Goal: Task Accomplishment & Management: Use online tool/utility

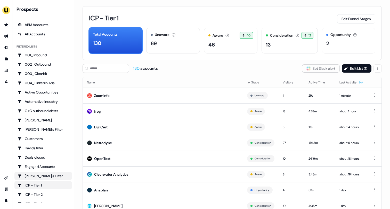
scroll to position [120, 0]
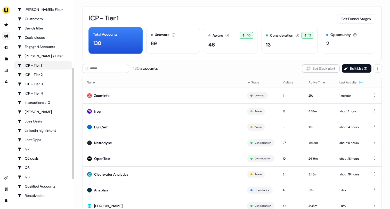
click at [9, 36] on link "Go to outbound experience" at bounding box center [6, 36] width 8 height 8
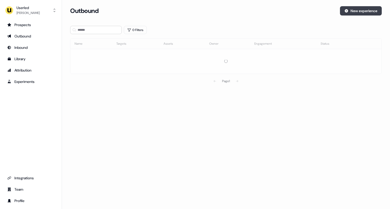
click at [347, 12] on icon at bounding box center [346, 11] width 4 height 4
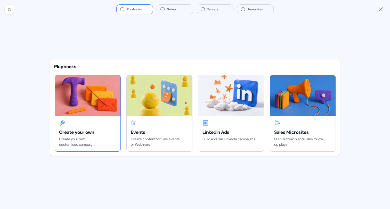
click at [97, 88] on img at bounding box center [88, 95] width 66 height 40
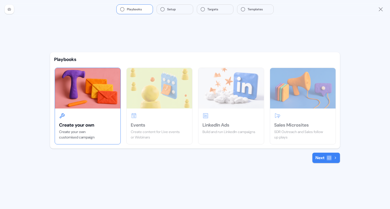
click at [320, 156] on button "Next" at bounding box center [326, 157] width 28 height 10
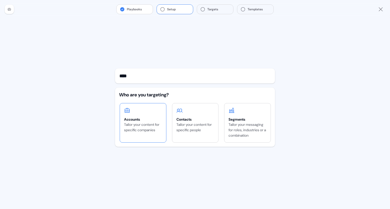
type input "****"
click at [131, 126] on div "Tailor your content for specific companies" at bounding box center [143, 127] width 38 height 11
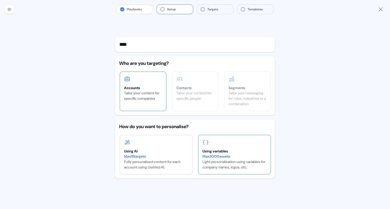
click at [223, 143] on div "Using variables Max 3000 assets Light personalisation using variables for compa…" at bounding box center [234, 154] width 72 height 39
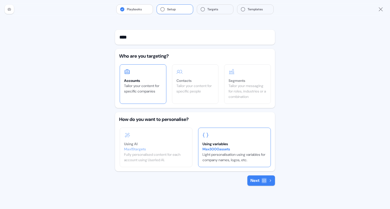
click at [257, 178] on button "Next" at bounding box center [261, 180] width 28 height 10
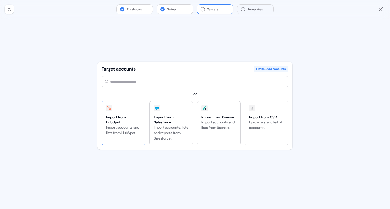
click at [120, 109] on div "Import from HubSpot Import accounts and lists from HubSpot." at bounding box center [123, 123] width 43 height 44
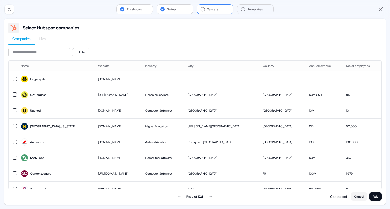
click at [43, 39] on span "Lists" at bounding box center [42, 38] width 7 height 5
click at [24, 38] on span "Companies" at bounding box center [21, 38] width 18 height 5
click at [87, 13] on div "Playbooks Setup Targets Templates" at bounding box center [195, 9] width 390 height 19
click at [358, 198] on button "Cancel" at bounding box center [359, 196] width 16 height 8
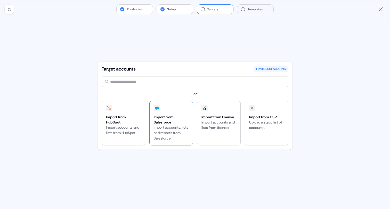
click at [180, 114] on div "Import from Salesforce" at bounding box center [171, 119] width 35 height 10
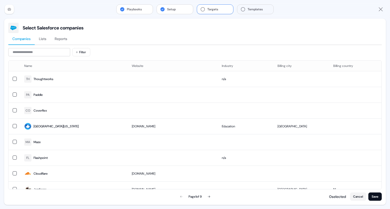
click at [46, 39] on span "Lists" at bounding box center [42, 38] width 7 height 5
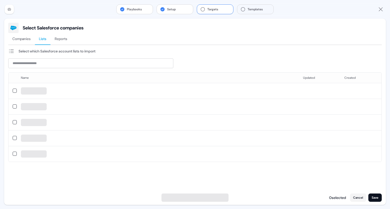
click at [58, 39] on span "Reports" at bounding box center [61, 38] width 13 height 5
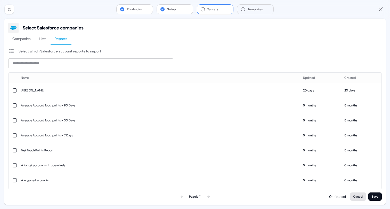
click at [357, 197] on button "Cancel" at bounding box center [358, 196] width 16 height 8
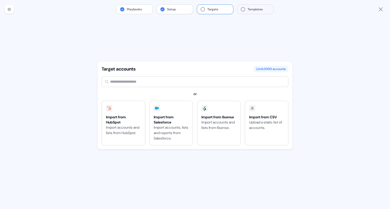
click at [175, 10] on button "Setup" at bounding box center [175, 9] width 36 height 9
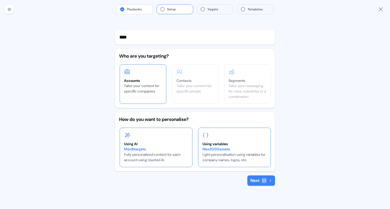
click at [158, 138] on div "Using AI Max 15 targets Fully personalised content for each account using Userl…" at bounding box center [156, 147] width 72 height 39
click at [263, 182] on icon at bounding box center [264, 180] width 4 height 4
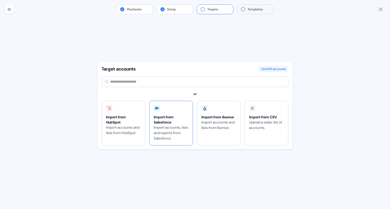
click at [167, 111] on div "Import from Salesforce Import accounts, lists and reports from Salesforce." at bounding box center [171, 123] width 43 height 44
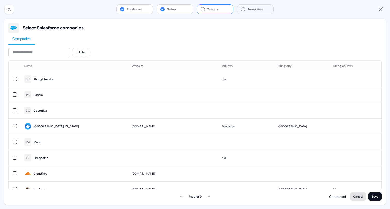
click at [357, 195] on button "Cancel" at bounding box center [358, 196] width 16 height 8
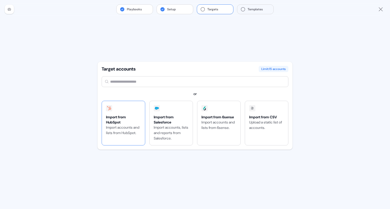
click at [110, 110] on div at bounding box center [109, 108] width 6 height 6
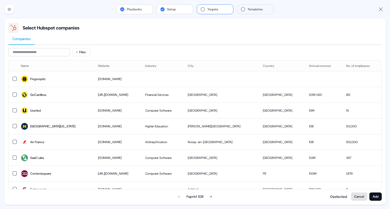
click at [358, 197] on button "Cancel" at bounding box center [359, 196] width 16 height 8
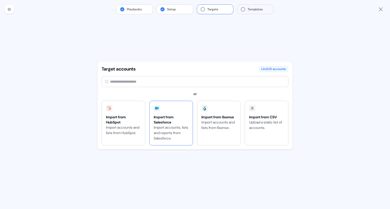
click at [172, 112] on div "Import from Salesforce Import accounts, lists and reports from Salesforce." at bounding box center [171, 123] width 43 height 44
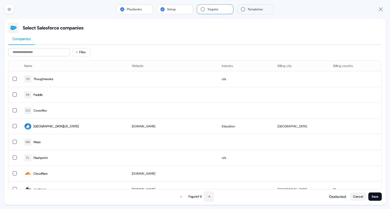
click at [209, 196] on icon at bounding box center [209, 196] width 2 height 2
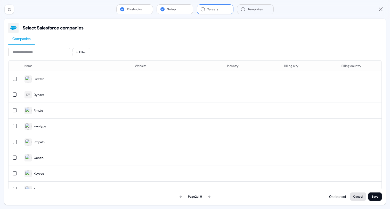
click at [359, 196] on button "Cancel" at bounding box center [358, 196] width 16 height 8
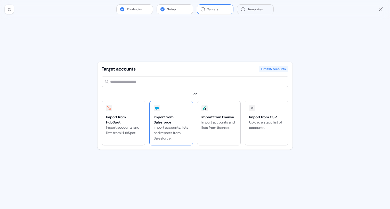
click at [164, 114] on div "Import from Salesforce Import accounts, lists and reports from Salesforce." at bounding box center [171, 123] width 43 height 44
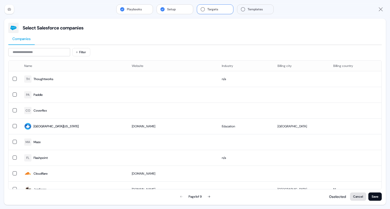
click at [358, 195] on button "Cancel" at bounding box center [358, 196] width 16 height 8
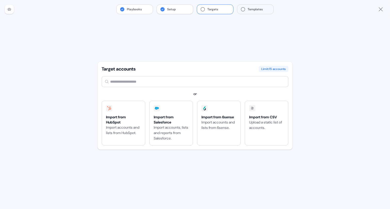
click at [170, 9] on button "Setup" at bounding box center [175, 9] width 36 height 9
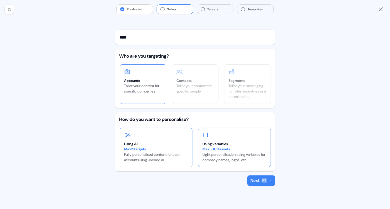
click at [228, 145] on div "Using variables" at bounding box center [234, 143] width 64 height 5
click at [265, 182] on icon at bounding box center [264, 180] width 4 height 4
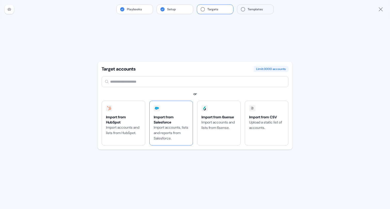
click at [163, 114] on div "Import from Salesforce Import accounts, lists and reports from Salesforce." at bounding box center [171, 123] width 43 height 44
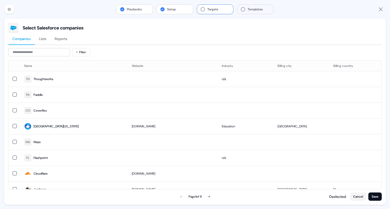
click at [44, 39] on span "Lists" at bounding box center [42, 38] width 7 height 5
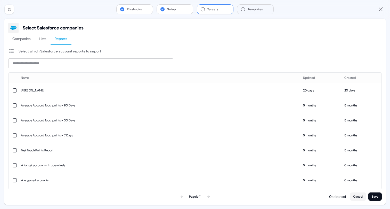
click at [59, 41] on span "Reports" at bounding box center [61, 38] width 13 height 5
click at [43, 41] on span "Lists" at bounding box center [42, 38] width 7 height 5
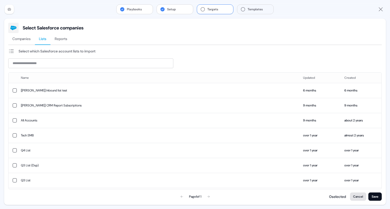
click at [356, 194] on button "Cancel" at bounding box center [358, 196] width 16 height 8
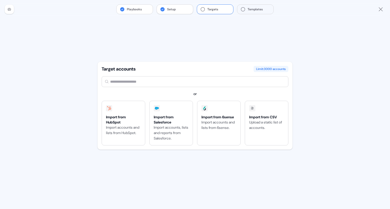
click at [179, 11] on button "Setup" at bounding box center [175, 9] width 36 height 9
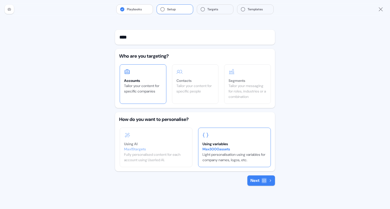
click at [269, 180] on icon at bounding box center [270, 180] width 3 height 3
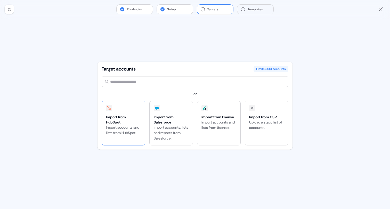
click at [125, 110] on div "Import from HubSpot Import accounts and lists from HubSpot." at bounding box center [123, 123] width 43 height 44
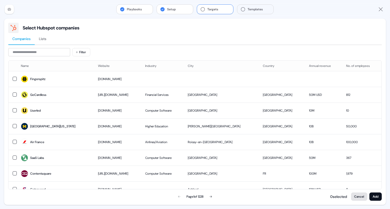
click at [360, 199] on button "Cancel" at bounding box center [359, 196] width 16 height 8
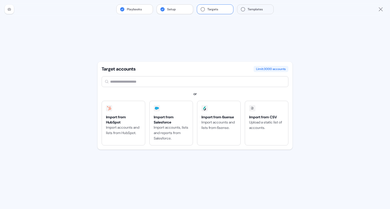
click at [186, 11] on button "Setup" at bounding box center [175, 9] width 36 height 9
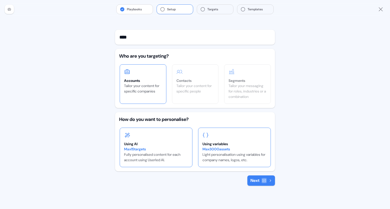
click at [158, 138] on div "Using AI Max 15 targets Fully personalised content for each account using Userl…" at bounding box center [156, 147] width 72 height 39
click at [260, 179] on button "Next" at bounding box center [261, 180] width 28 height 10
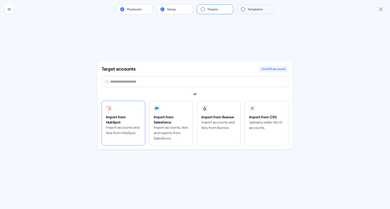
click at [123, 114] on div "Import from HubSpot" at bounding box center [123, 119] width 35 height 10
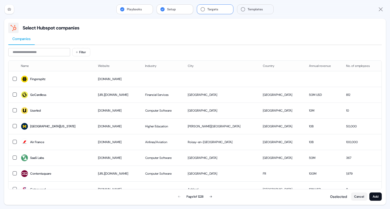
click at [183, 11] on button "Setup" at bounding box center [175, 9] width 36 height 9
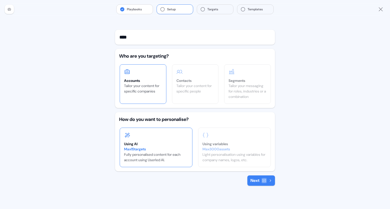
click at [257, 177] on button "Next" at bounding box center [261, 180] width 28 height 10
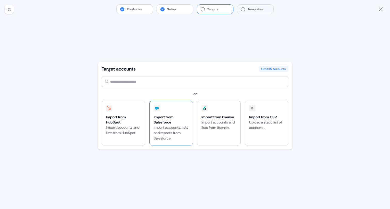
click at [177, 105] on div "Import from Salesforce Import accounts, lists and reports from Salesforce." at bounding box center [171, 123] width 43 height 44
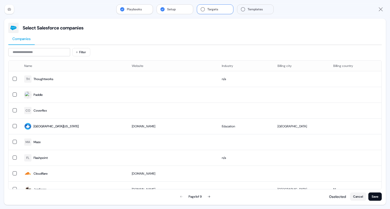
click at [138, 13] on button "Playbooks" at bounding box center [135, 9] width 36 height 9
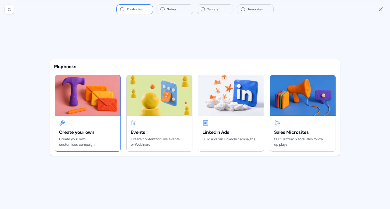
click at [102, 99] on img at bounding box center [88, 95] width 66 height 40
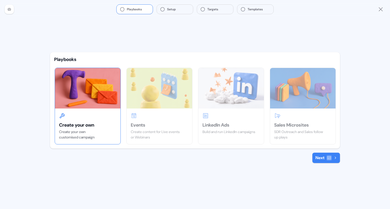
click at [326, 160] on button "Next" at bounding box center [326, 157] width 28 height 10
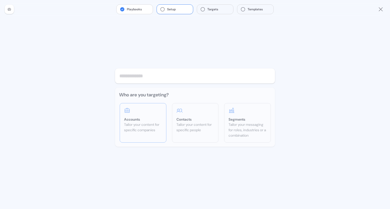
click at [140, 112] on div "Who are you targeting? Accounts Tailor your content for specific companies Cont…" at bounding box center [195, 116] width 160 height 59
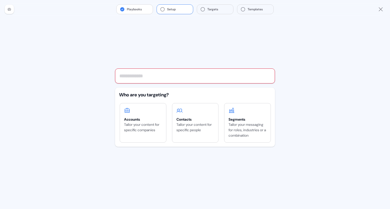
click at [152, 79] on input "text" at bounding box center [195, 75] width 160 height 15
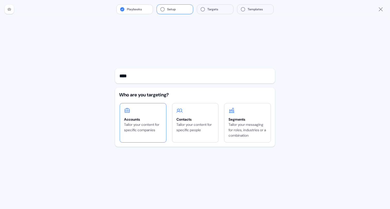
type input "****"
click at [148, 121] on div "Accounts" at bounding box center [143, 119] width 38 height 5
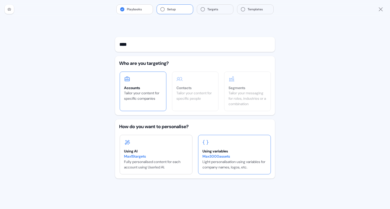
click at [217, 149] on div "Using variables" at bounding box center [234, 150] width 64 height 5
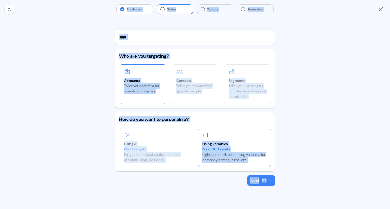
drag, startPoint x: 280, startPoint y: 198, endPoint x: 107, endPoint y: -2, distance: 264.4
click at [107, 0] on html "For the best experience switch devices to a bigger screen. Go to [DOMAIN_NAME] …" at bounding box center [195, 104] width 390 height 209
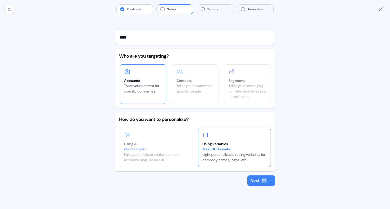
click at [92, 32] on div "Playbooks Setup Targets Templates **** Who are you targeting? Accounts Tailor y…" at bounding box center [195, 104] width 390 height 209
click at [260, 181] on button "Next" at bounding box center [261, 180] width 28 height 10
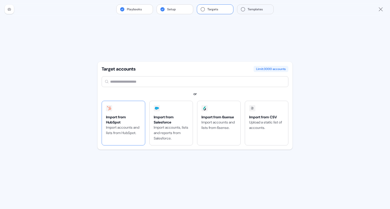
click at [133, 115] on div "Import from HubSpot" at bounding box center [123, 119] width 35 height 10
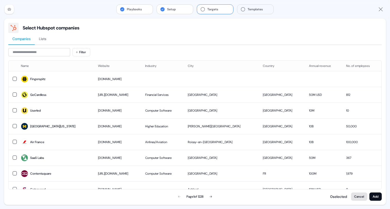
click at [355, 197] on button "Cancel" at bounding box center [359, 196] width 16 height 8
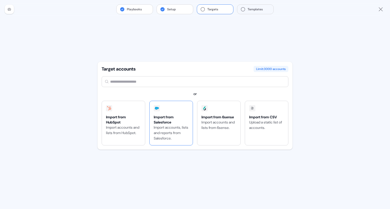
click at [177, 115] on div "Import from Salesforce" at bounding box center [171, 119] width 35 height 10
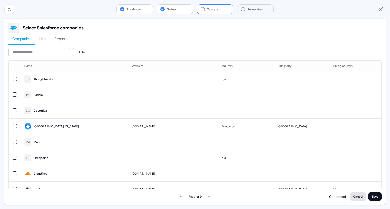
click at [356, 196] on button "Cancel" at bounding box center [358, 196] width 16 height 8
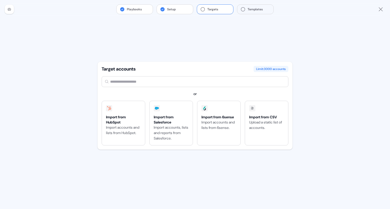
click at [380, 9] on icon "Close" at bounding box center [381, 9] width 6 height 6
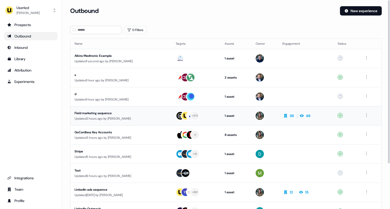
click at [219, 112] on td "+ 273" at bounding box center [196, 115] width 49 height 19
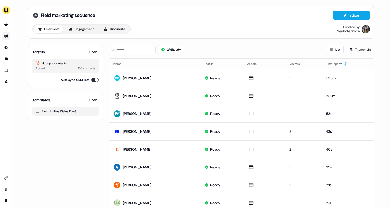
click at [37, 16] on icon at bounding box center [35, 15] width 5 height 5
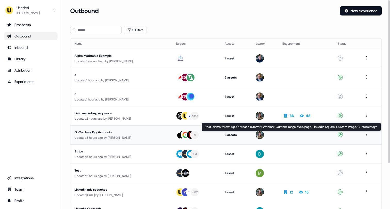
scroll to position [58, 0]
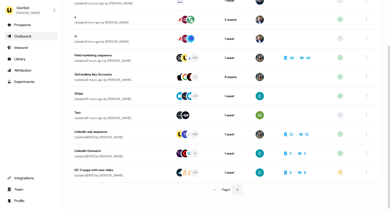
click at [238, 189] on icon at bounding box center [236, 189] width 3 height 3
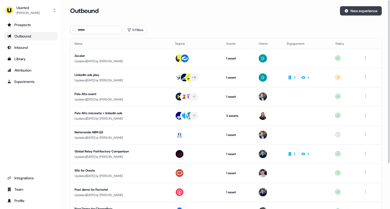
click at [349, 10] on button "New experience" at bounding box center [361, 10] width 42 height 9
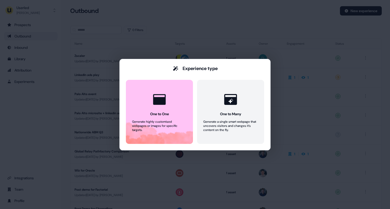
click at [206, 32] on div "Experience type One to One Generate highly customised webpages or images for sp…" at bounding box center [195, 104] width 390 height 209
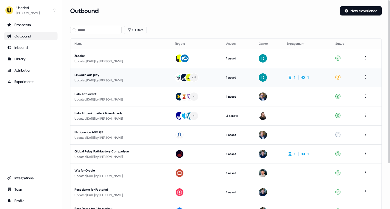
click at [167, 75] on div "LinkedIn ads play" at bounding box center [121, 74] width 92 height 5
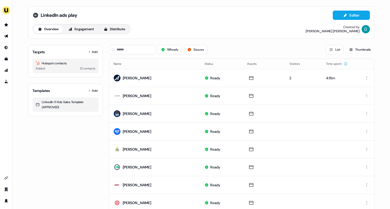
click at [35, 16] on icon at bounding box center [35, 15] width 5 height 5
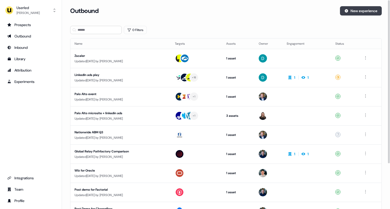
click at [348, 11] on button "New experience" at bounding box center [361, 10] width 42 height 9
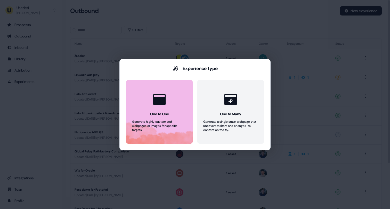
click at [164, 109] on button "One to One Generate highly customised webpages or images for specific targets." at bounding box center [159, 112] width 67 height 64
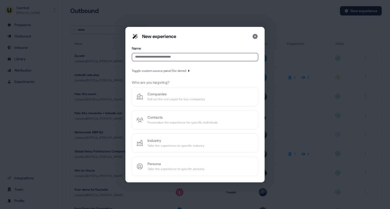
type input "*"
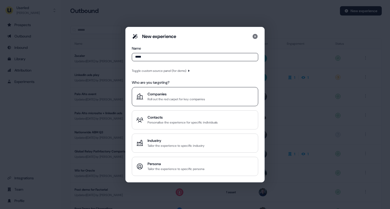
type input "*****"
click at [174, 92] on div "Companies" at bounding box center [177, 93] width 58 height 5
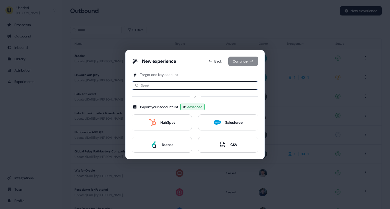
click at [164, 86] on input at bounding box center [195, 85] width 126 height 8
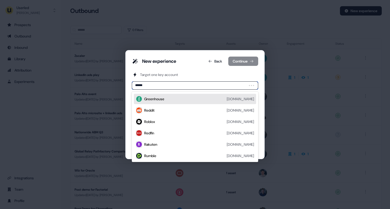
type input "*******"
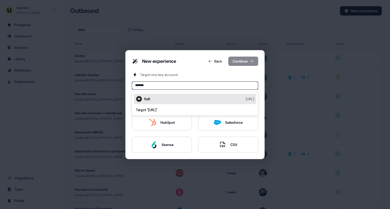
click at [167, 97] on div "Raft [URL]" at bounding box center [199, 99] width 110 height 6
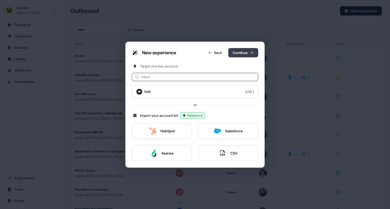
click at [242, 51] on button "Continue" at bounding box center [243, 52] width 30 height 9
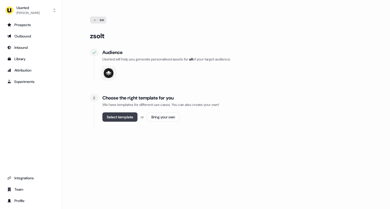
click at [125, 112] on button "Select template" at bounding box center [119, 116] width 35 height 9
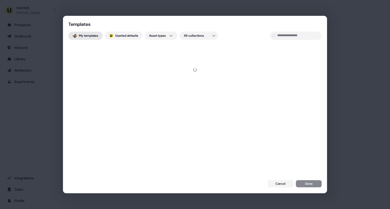
click at [93, 33] on button "My templates" at bounding box center [85, 35] width 34 height 8
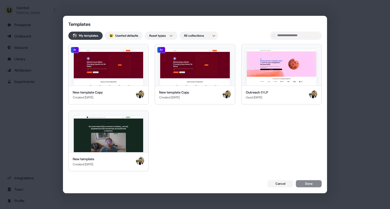
click at [87, 36] on button "My templates" at bounding box center [85, 35] width 34 height 8
click at [167, 35] on div "Templates My templates ; Userled defaults Asset types All collections AI New te…" at bounding box center [195, 104] width 390 height 209
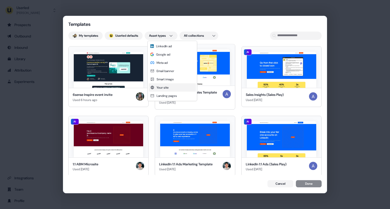
click at [167, 86] on span "Your site" at bounding box center [163, 87] width 12 height 4
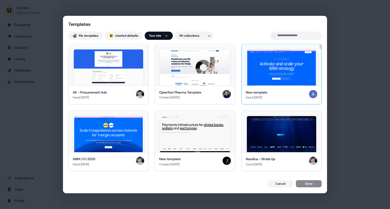
click at [271, 64] on img at bounding box center [281, 67] width 69 height 36
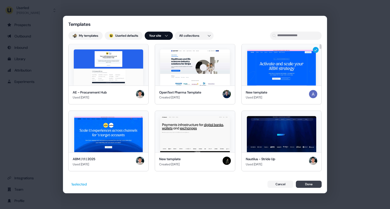
click at [310, 183] on button "Done" at bounding box center [309, 183] width 26 height 7
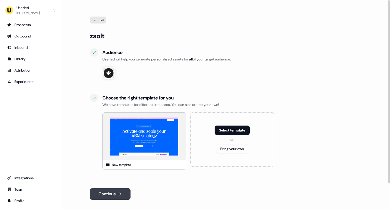
click at [124, 194] on button "Continue" at bounding box center [110, 193] width 40 height 11
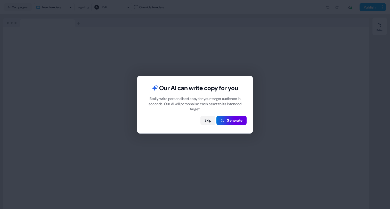
click at [205, 119] on button "Skip" at bounding box center [207, 120] width 15 height 9
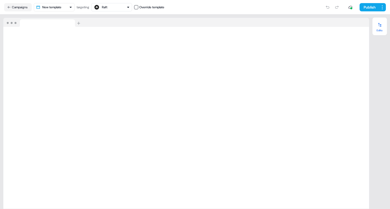
click at [378, 26] on icon at bounding box center [380, 25] width 4 height 4
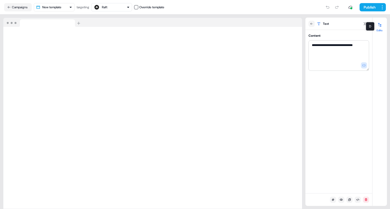
click at [381, 23] on icon at bounding box center [380, 25] width 4 height 4
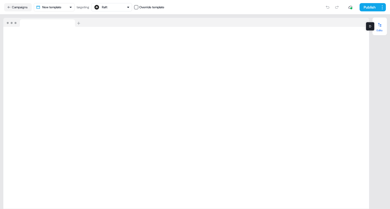
click at [379, 25] on icon at bounding box center [379, 25] width 3 height 4
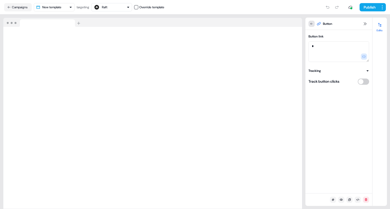
click at [312, 25] on icon at bounding box center [311, 23] width 3 height 3
click at [311, 24] on icon at bounding box center [311, 23] width 3 height 3
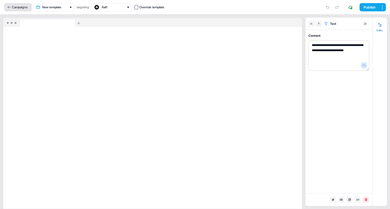
click at [30, 7] on button "Campaigns" at bounding box center [18, 7] width 28 height 8
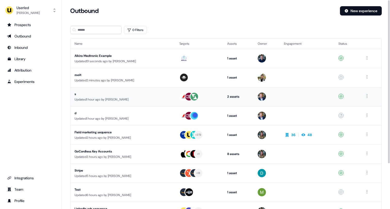
click at [218, 95] on div at bounding box center [199, 96] width 40 height 9
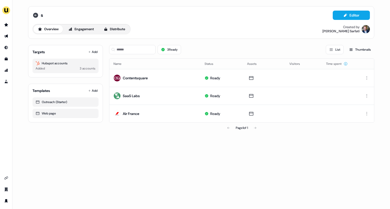
click at [35, 12] on icon at bounding box center [35, 15] width 6 height 6
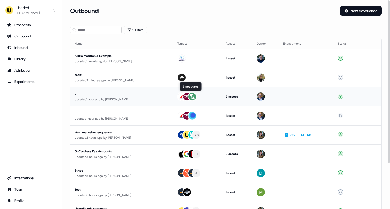
click at [213, 95] on div at bounding box center [197, 96] width 40 height 9
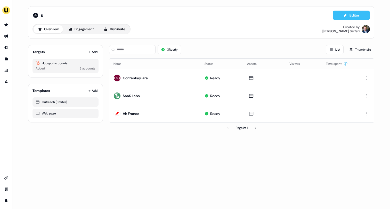
click at [362, 13] on button "Editor" at bounding box center [351, 15] width 37 height 9
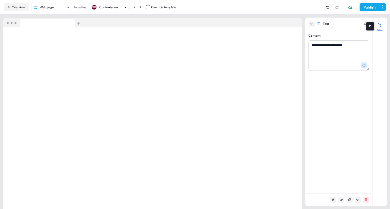
click at [381, 25] on icon at bounding box center [379, 25] width 3 height 4
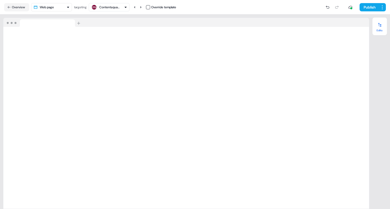
click at [383, 26] on div at bounding box center [380, 25] width 8 height 8
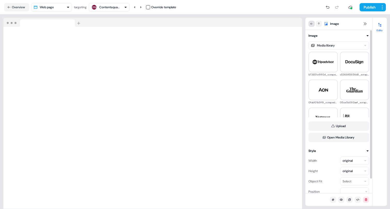
click at [311, 21] on button at bounding box center [311, 24] width 6 height 6
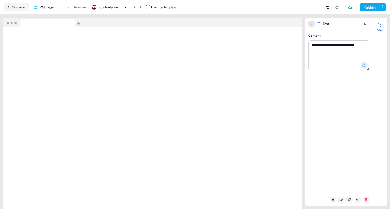
click at [312, 22] on icon at bounding box center [311, 23] width 3 height 3
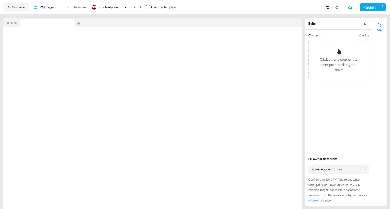
click at [379, 22] on div at bounding box center [380, 25] width 8 height 8
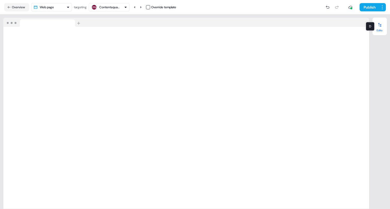
click at [381, 29] on button "Edits" at bounding box center [379, 26] width 14 height 11
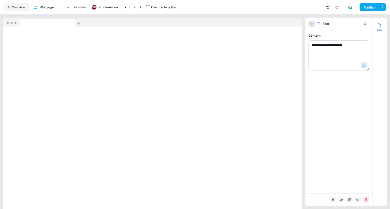
click at [312, 23] on icon at bounding box center [311, 23] width 3 height 3
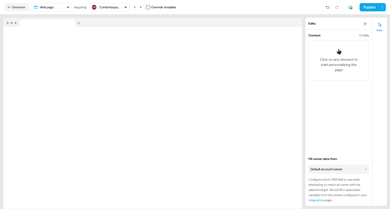
click at [118, 9] on div "Contentsquare" at bounding box center [109, 7] width 21 height 5
click at [60, 4] on html "For the best experience switch devices to a bigger screen. Go to [DOMAIN_NAME] …" at bounding box center [195, 104] width 390 height 209
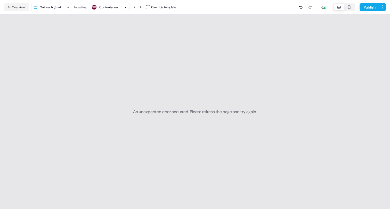
click at [68, 9] on html "For the best experience switch devices to a bigger screen. Go to [DOMAIN_NAME] …" at bounding box center [195, 104] width 390 height 209
click at [327, 9] on icon at bounding box center [327, 7] width 4 height 4
click at [327, 9] on div at bounding box center [332, 7] width 18 height 8
click at [60, 12] on nav "Overview Web page targeting Contentsquare Override template Publish" at bounding box center [195, 7] width 390 height 14
click at [64, 11] on html "For the best experience switch devices to a bigger screen. Go to [DOMAIN_NAME] …" at bounding box center [195, 104] width 390 height 209
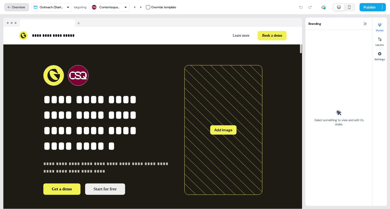
click at [14, 5] on button "Overview" at bounding box center [16, 7] width 25 height 8
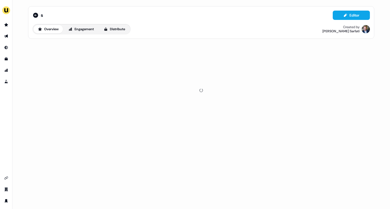
click at [39, 16] on div "s" at bounding box center [37, 15] width 11 height 6
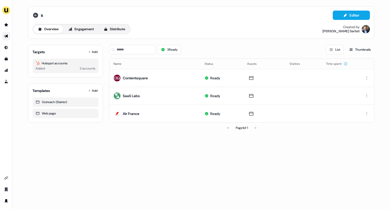
click at [36, 14] on icon at bounding box center [35, 15] width 5 height 5
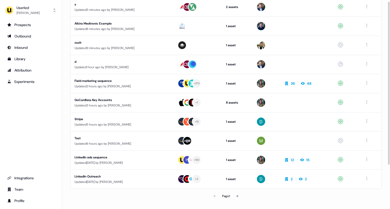
scroll to position [58, 0]
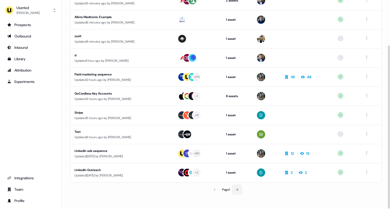
click at [237, 188] on icon at bounding box center [236, 189] width 3 height 3
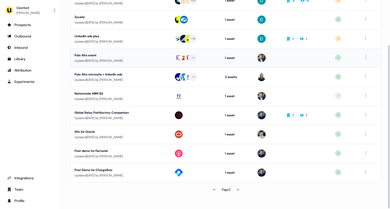
scroll to position [58, 0]
click at [150, 56] on div "Palo Alto event" at bounding box center [120, 55] width 91 height 5
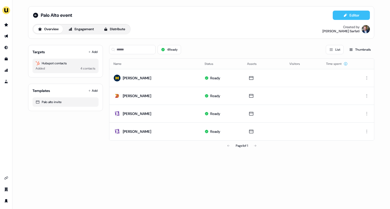
click at [345, 15] on icon at bounding box center [345, 14] width 3 height 3
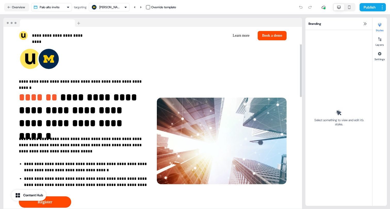
scroll to position [15, 0]
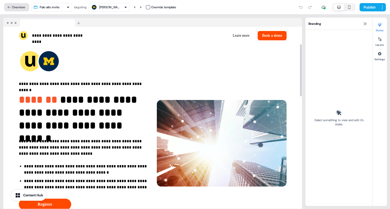
click at [25, 9] on button "Overview" at bounding box center [16, 7] width 25 height 8
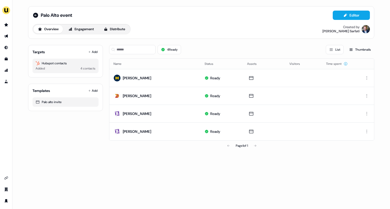
click at [33, 18] on div "Palo Alto event Editor" at bounding box center [200, 15] width 337 height 9
click at [35, 16] on icon at bounding box center [35, 15] width 5 height 5
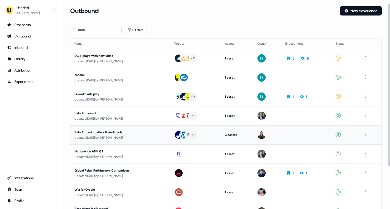
scroll to position [58, 0]
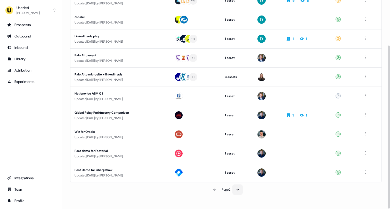
click at [238, 190] on icon at bounding box center [237, 189] width 3 height 3
